Goal: Task Accomplishment & Management: Use online tool/utility

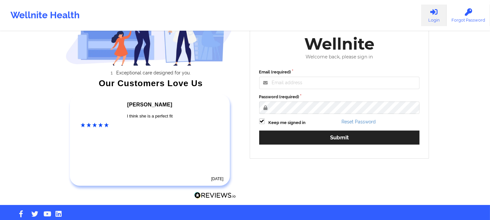
scroll to position [72, 0]
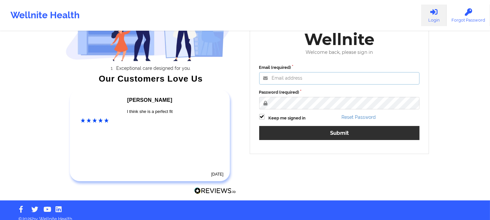
type input "saad@wellnite.com"
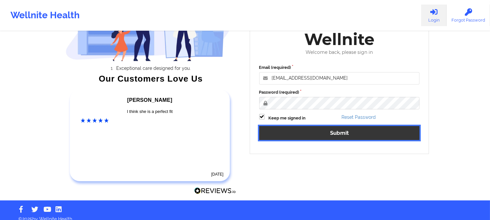
click at [331, 134] on button "Submit" at bounding box center [339, 133] width 161 height 14
